Goal: Task Accomplishment & Management: Use online tool/utility

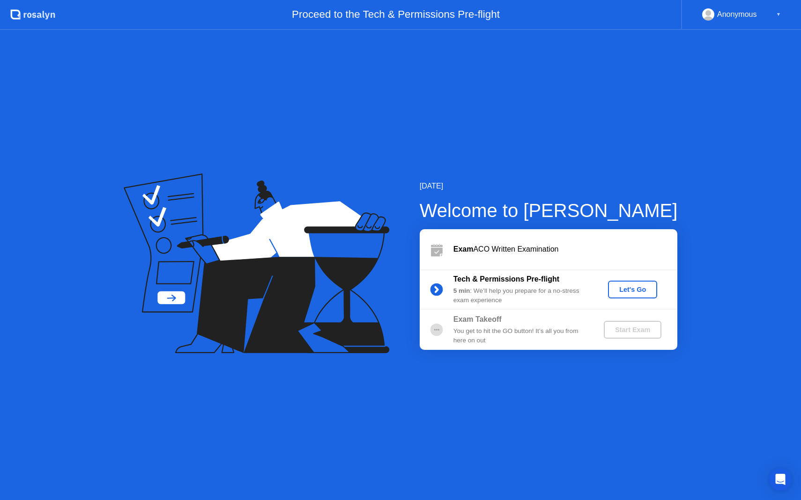
click at [626, 291] on div "Let's Go" at bounding box center [632, 289] width 42 height 7
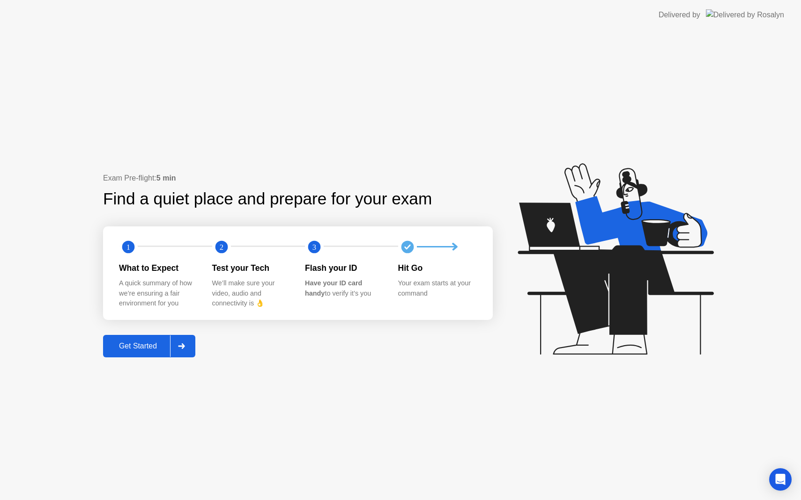
click at [184, 345] on icon at bounding box center [181, 347] width 7 height 6
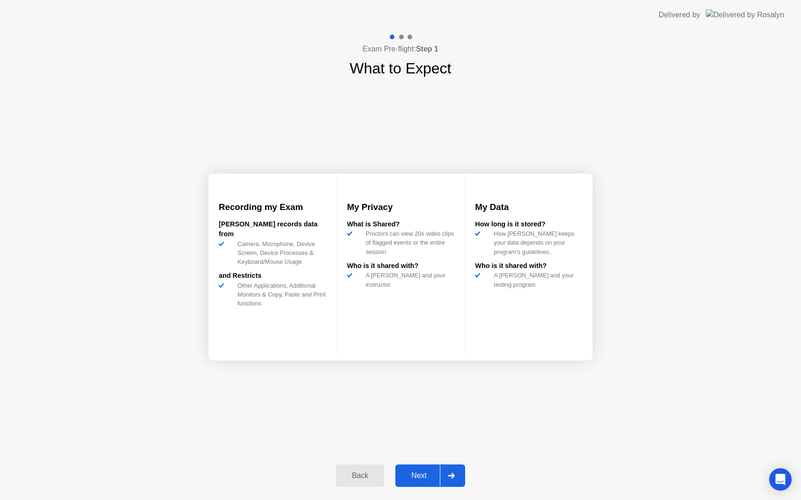
click at [428, 482] on button "Next" at bounding box center [430, 476] width 70 height 22
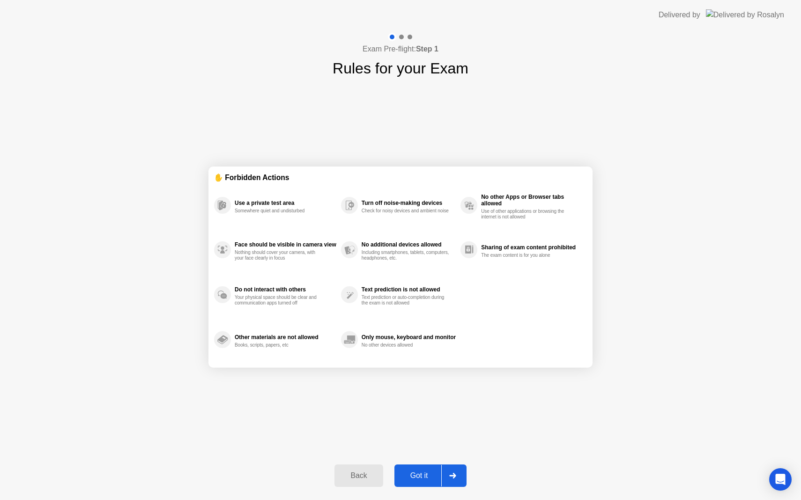
click at [428, 482] on button "Got it" at bounding box center [430, 476] width 72 height 22
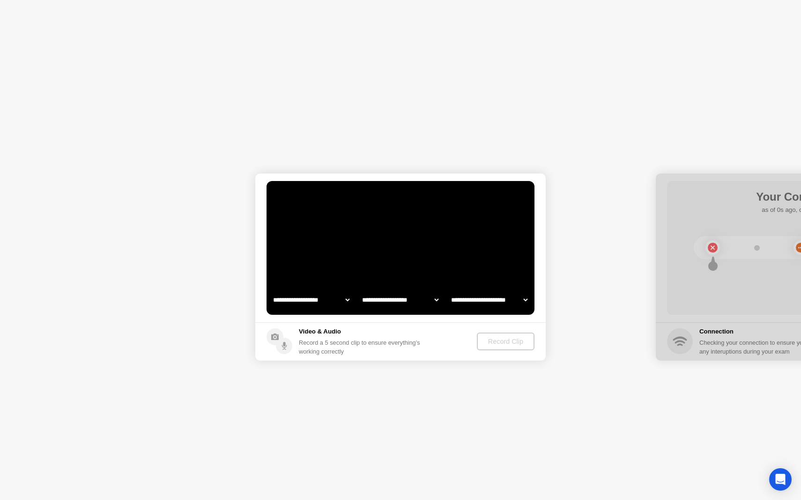
select select "**********"
select select "*******"
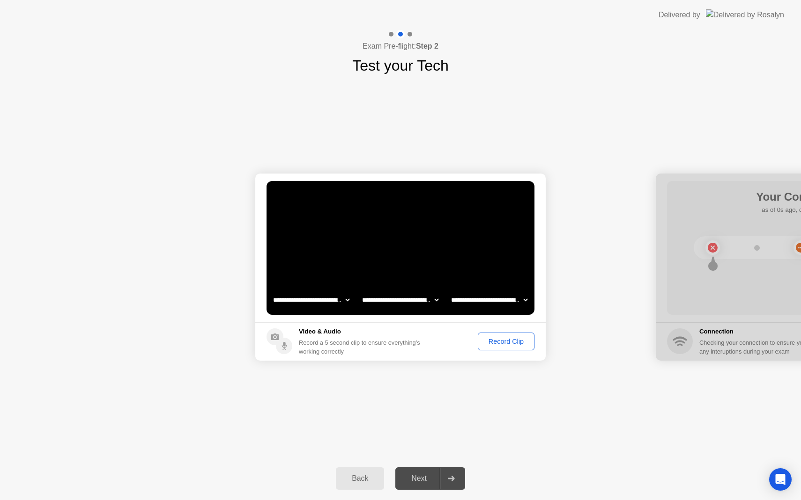
click at [499, 344] on div "Record Clip" at bounding box center [506, 341] width 50 height 7
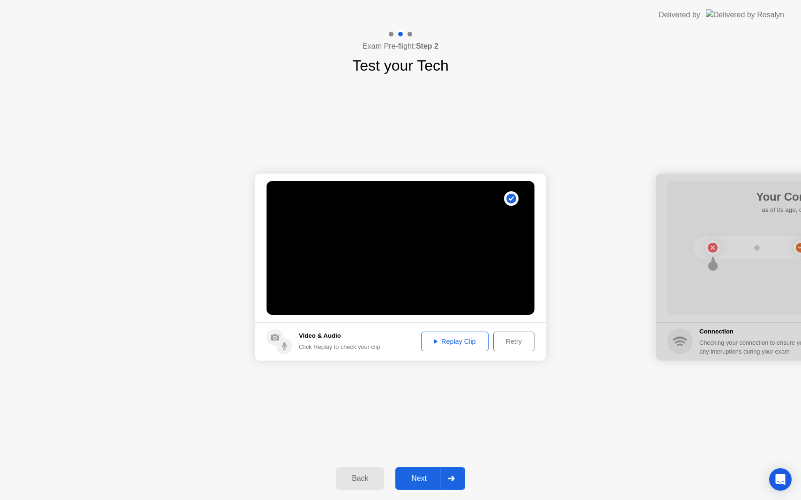
click at [444, 480] on div at bounding box center [451, 479] width 22 height 22
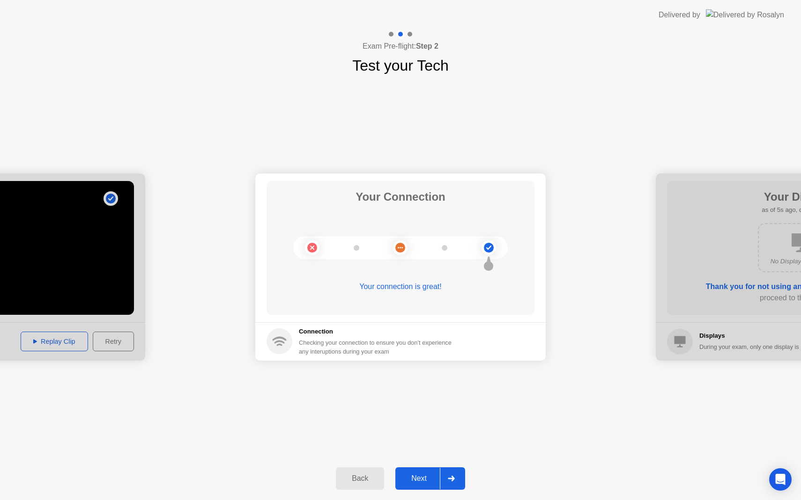
click at [444, 480] on div at bounding box center [451, 479] width 22 height 22
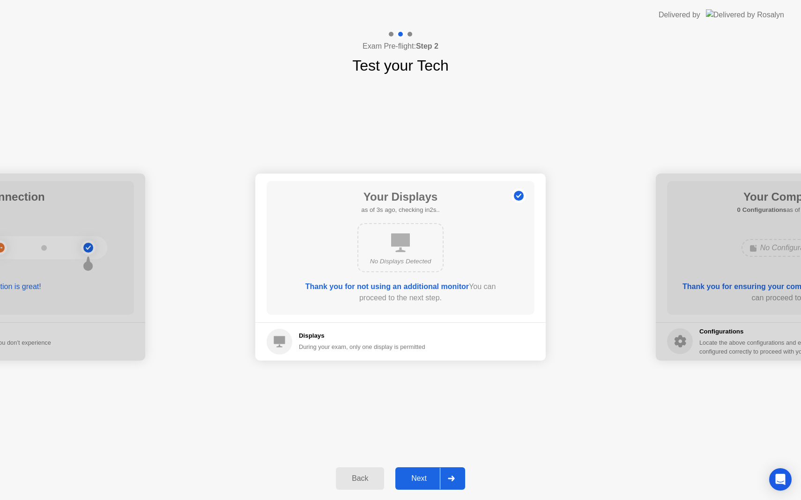
click at [444, 480] on div at bounding box center [451, 479] width 22 height 22
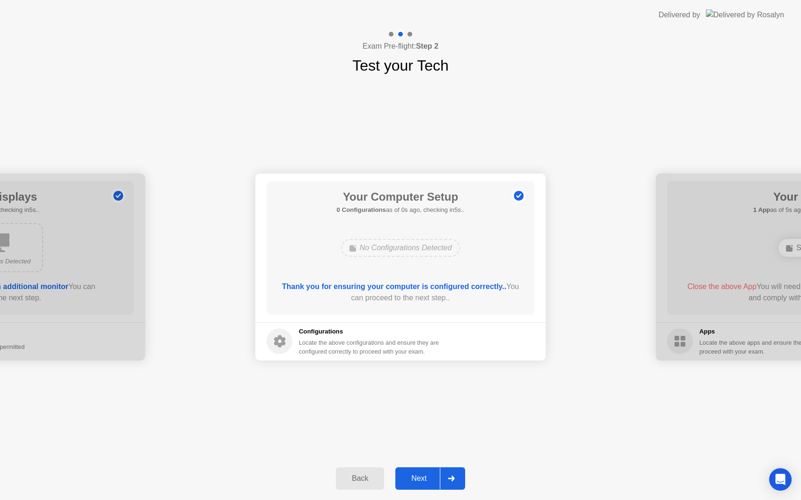
click at [444, 480] on div at bounding box center [451, 479] width 22 height 22
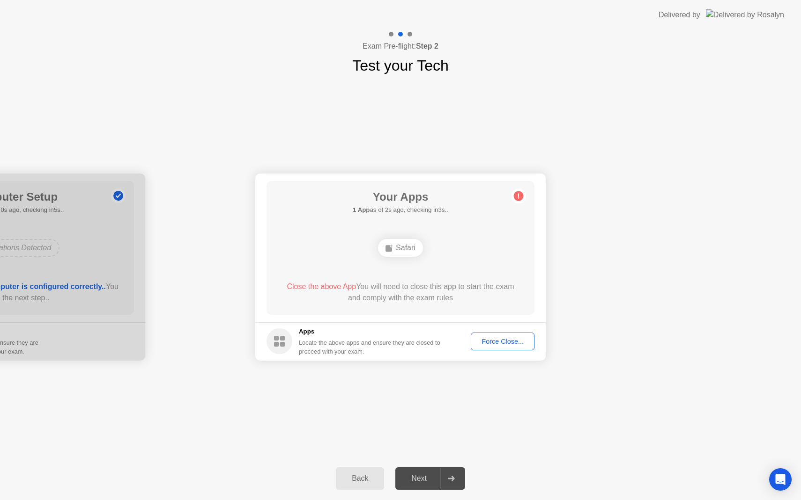
click at [504, 346] on div "Force Close..." at bounding box center [502, 341] width 57 height 7
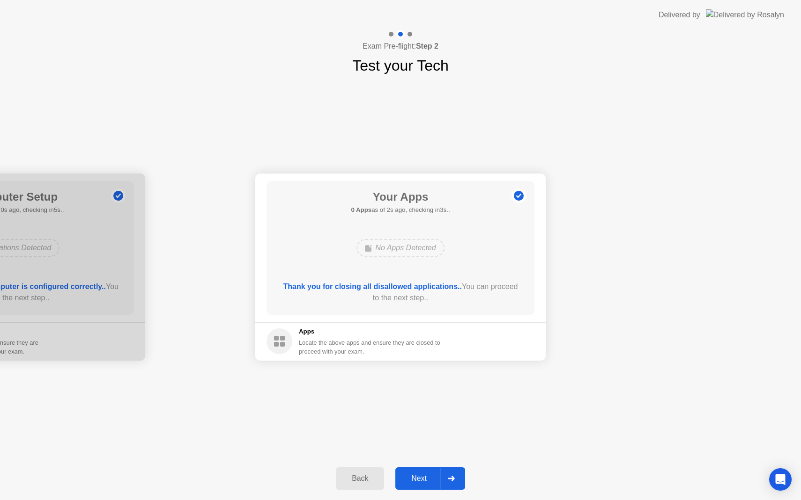
click at [449, 476] on icon at bounding box center [451, 479] width 7 height 6
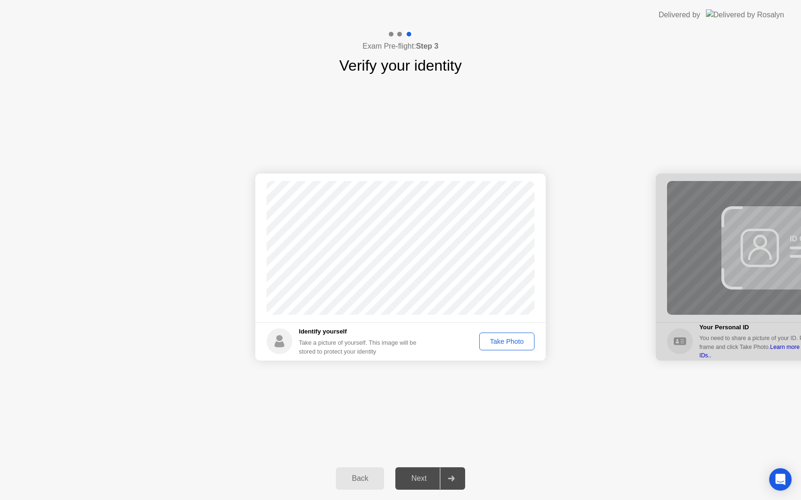
click at [519, 339] on div "Take Photo" at bounding box center [506, 341] width 49 height 7
click at [451, 473] on div at bounding box center [451, 479] width 22 height 22
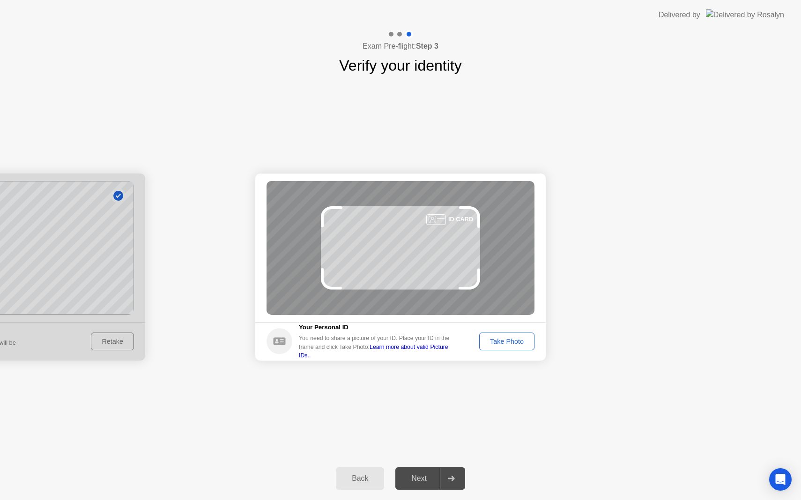
click at [496, 343] on div "Take Photo" at bounding box center [506, 341] width 49 height 7
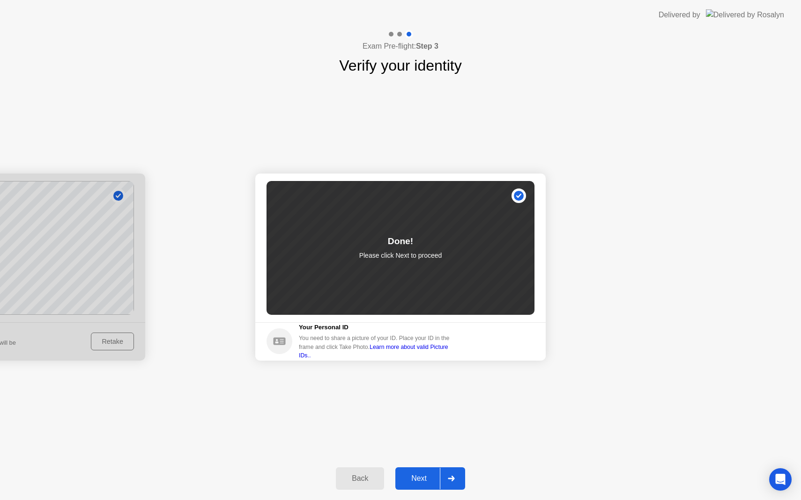
click at [448, 478] on div at bounding box center [451, 479] width 22 height 22
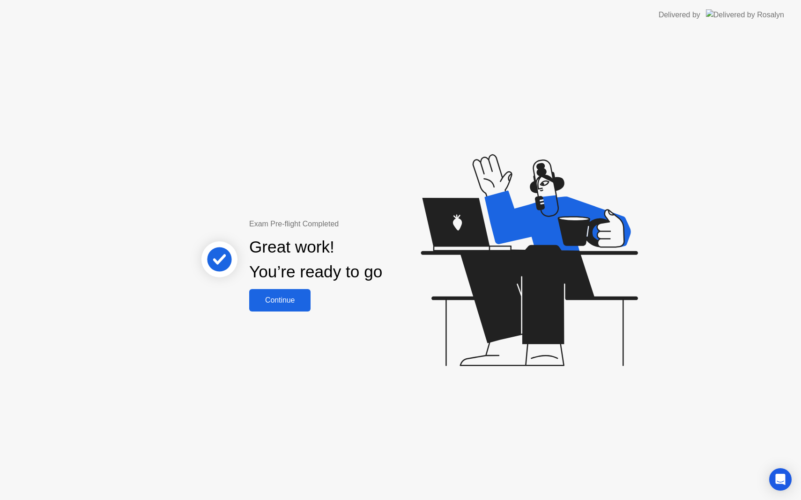
click at [294, 297] on div "Continue" at bounding box center [280, 300] width 56 height 8
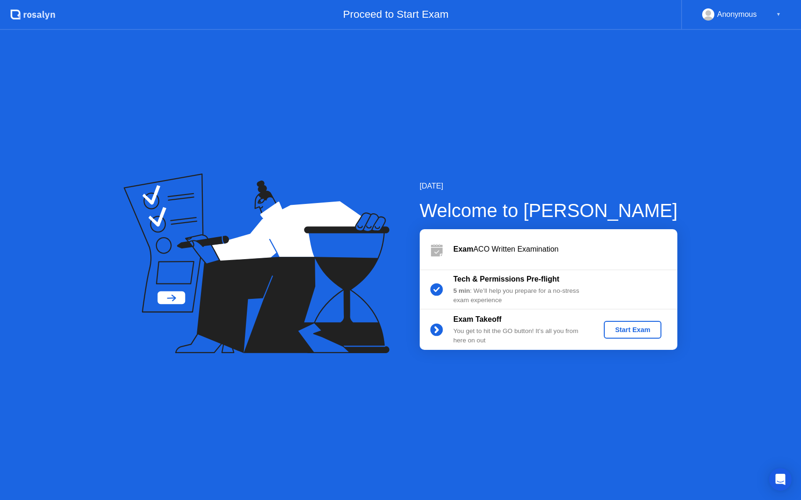
drag, startPoint x: 462, startPoint y: 308, endPoint x: 481, endPoint y: 309, distance: 19.7
click at [481, 309] on div "Tech & Permissions Pre-flight 5 min : We’ll help you prepare for a no-stress ex…" at bounding box center [548, 290] width 258 height 40
click at [618, 328] on div "Start Exam" at bounding box center [632, 329] width 50 height 7
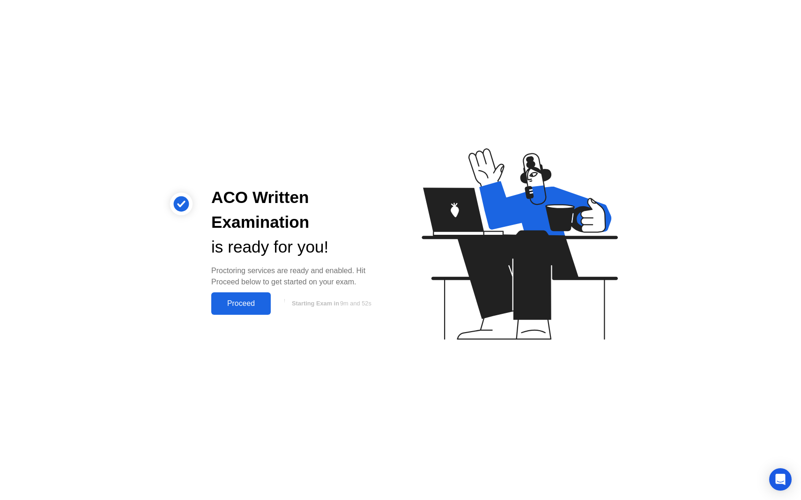
click at [252, 301] on div "Proceed" at bounding box center [241, 304] width 54 height 8
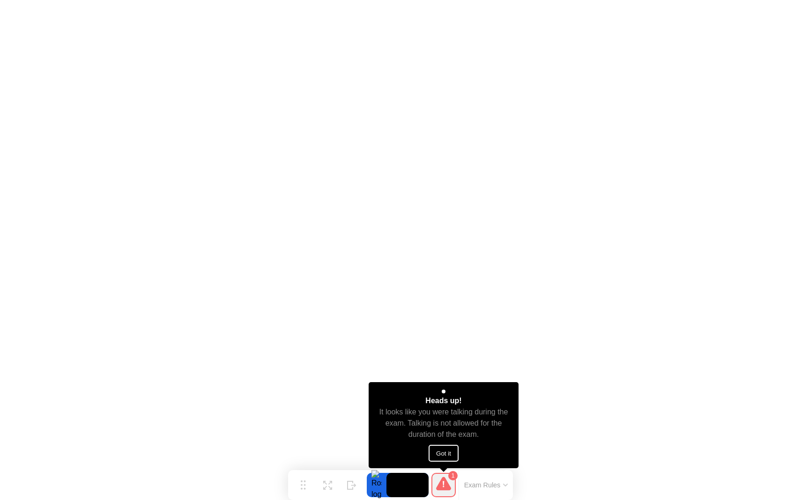
click at [443, 456] on button "Got it" at bounding box center [443, 453] width 30 height 17
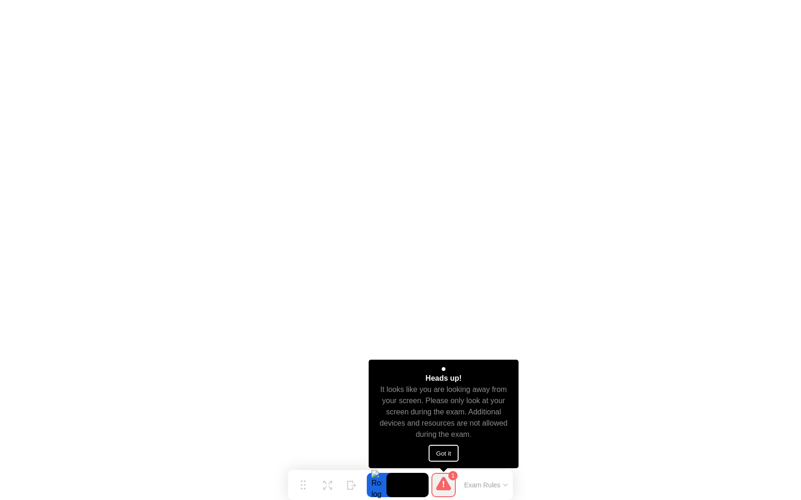
click at [449, 452] on button "Got it" at bounding box center [443, 453] width 30 height 17
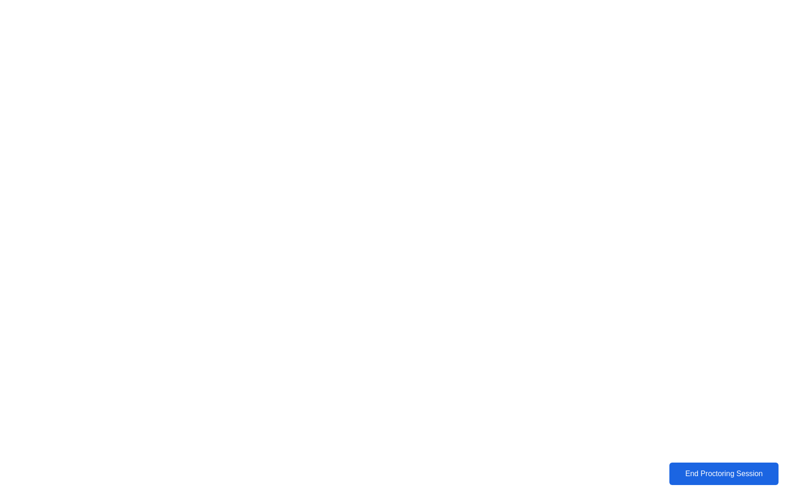
click at [681, 474] on div "End Proctoring Session" at bounding box center [723, 474] width 113 height 9
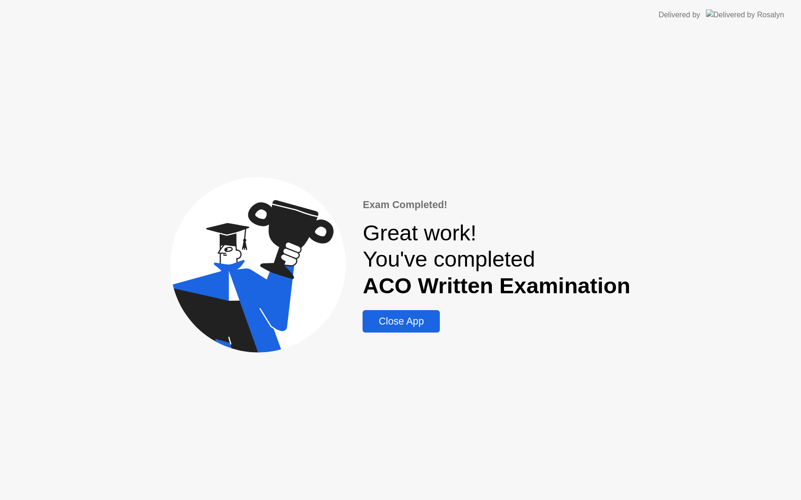
click at [431, 323] on div "Close App" at bounding box center [400, 321] width 71 height 11
